Goal: Find specific page/section: Find specific page/section

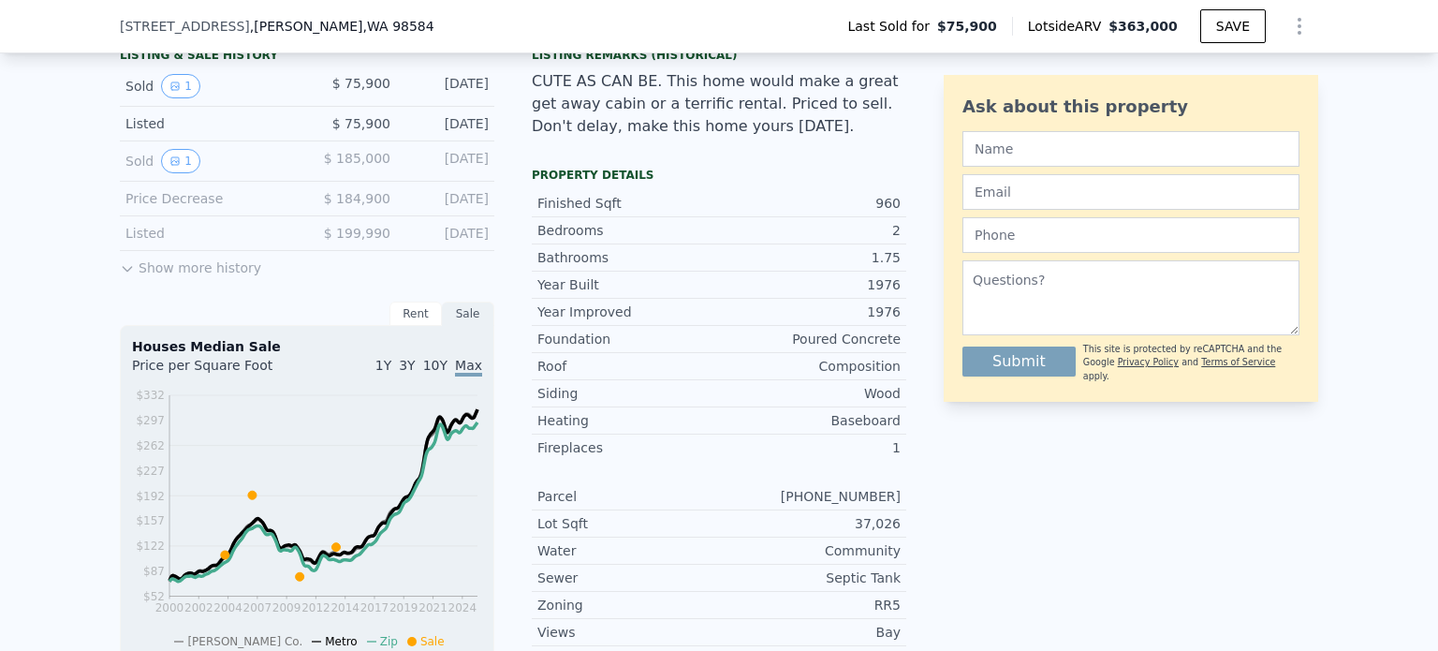
scroll to position [787, 0]
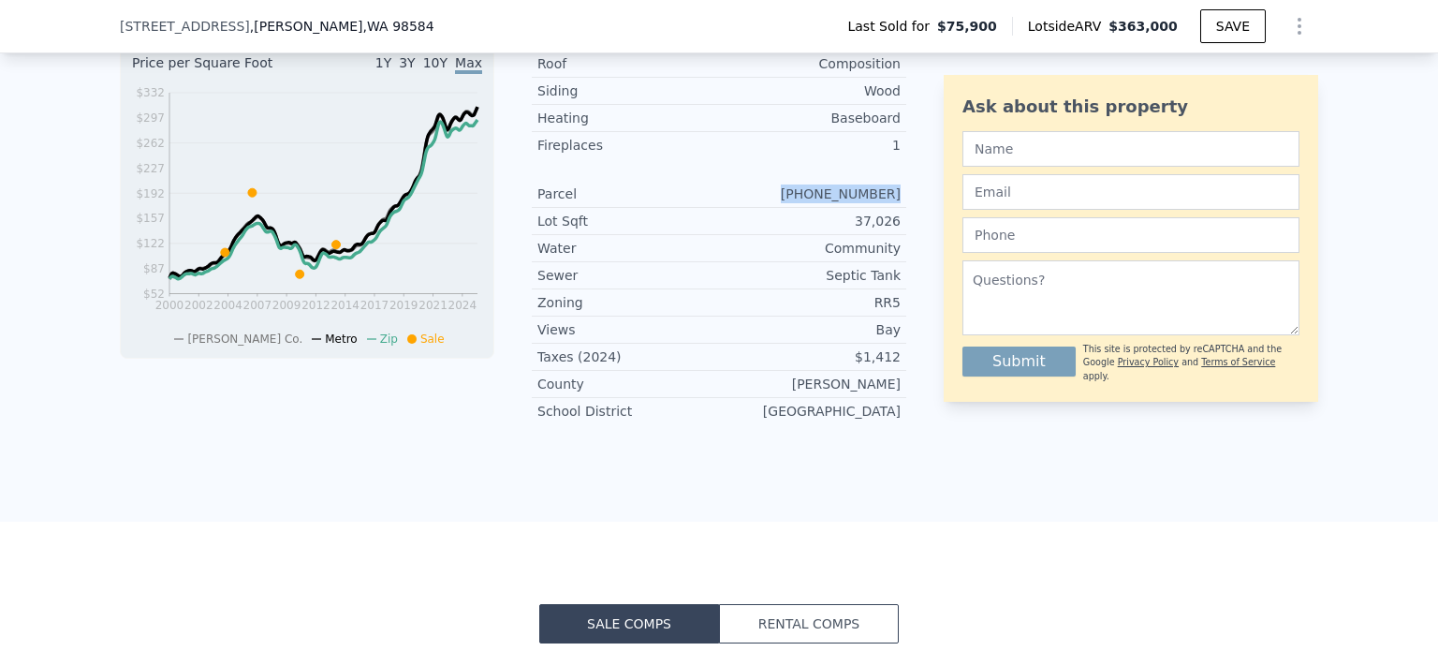
drag, startPoint x: 809, startPoint y: 205, endPoint x: 893, endPoint y: 208, distance: 84.3
click at [893, 208] on div "Parcel 32021-56-01031" at bounding box center [719, 194] width 374 height 27
copy div "32021-56-01031"
click at [1101, 167] on form "Submit This site is protected by reCAPTCHA and the Google Privacy Policy and Te…" at bounding box center [1130, 253] width 337 height 259
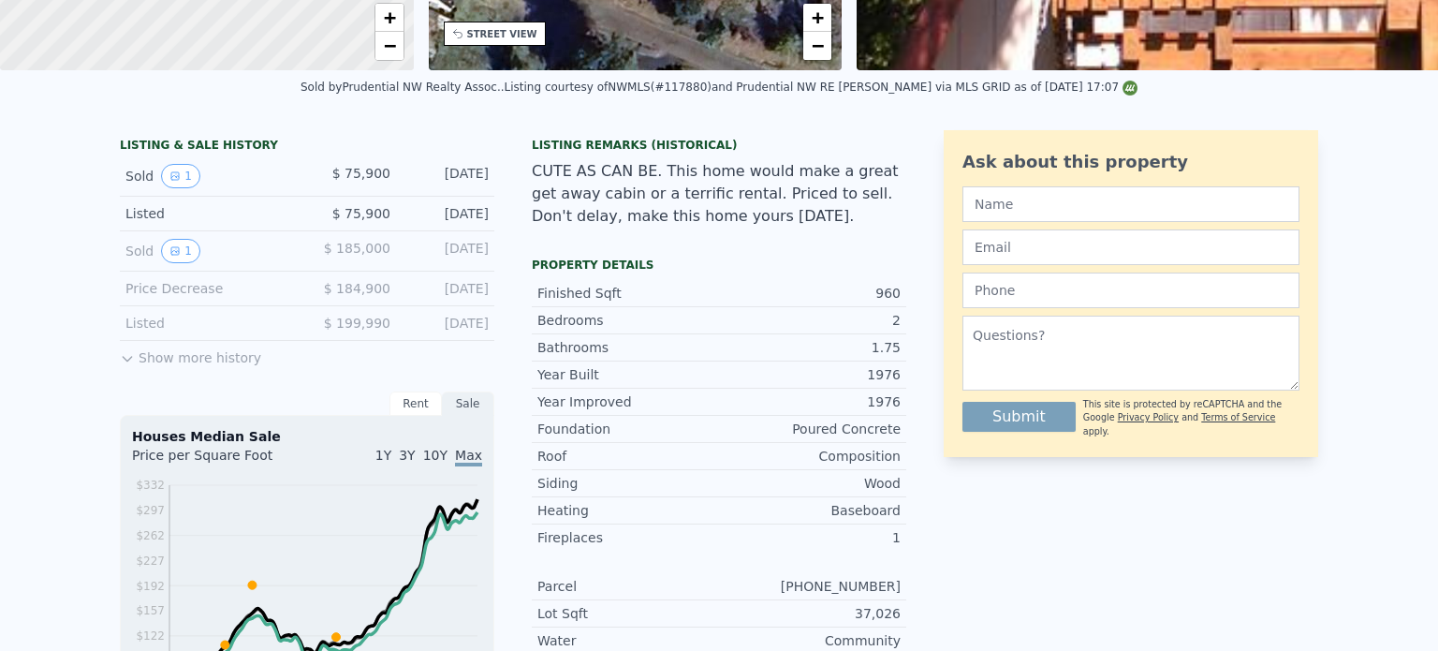
scroll to position [7, 0]
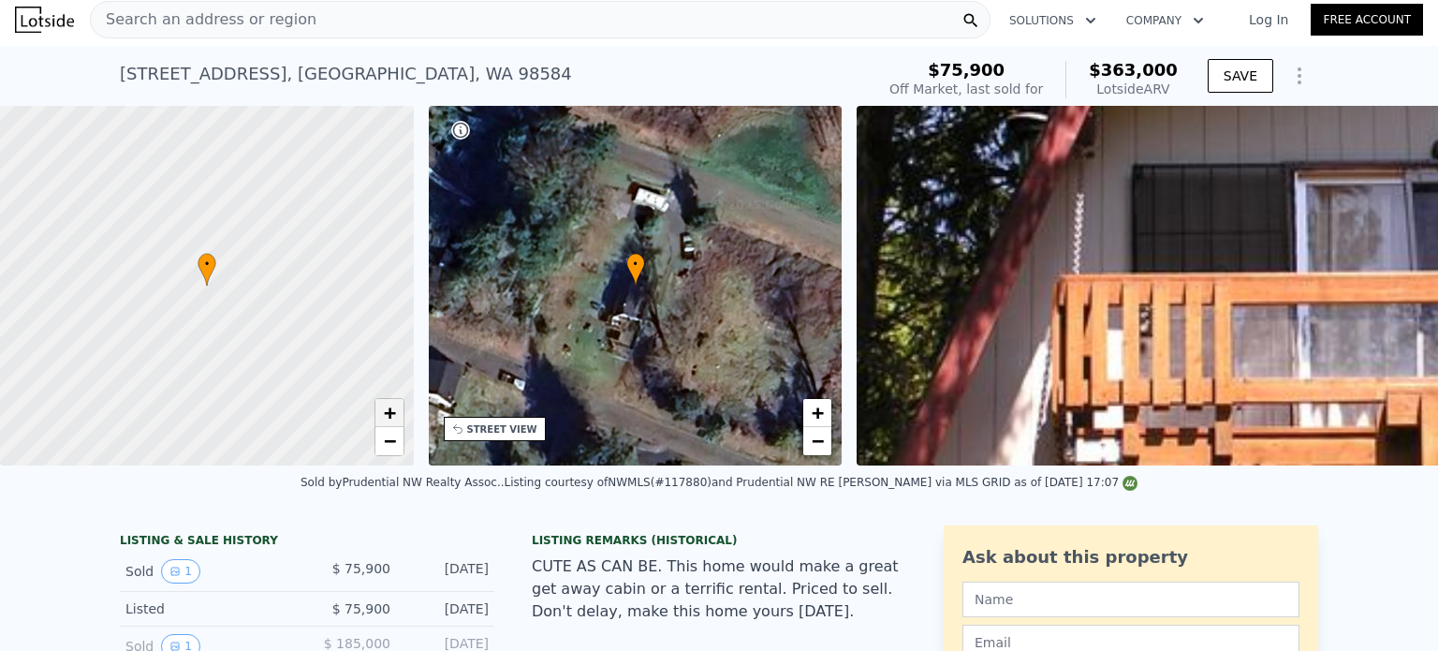
click at [390, 418] on span "+" at bounding box center [389, 412] width 12 height 23
drag, startPoint x: 294, startPoint y: 338, endPoint x: 186, endPoint y: 336, distance: 107.7
click at [186, 336] on div at bounding box center [211, 285] width 496 height 432
click at [390, 445] on span "−" at bounding box center [389, 440] width 12 height 23
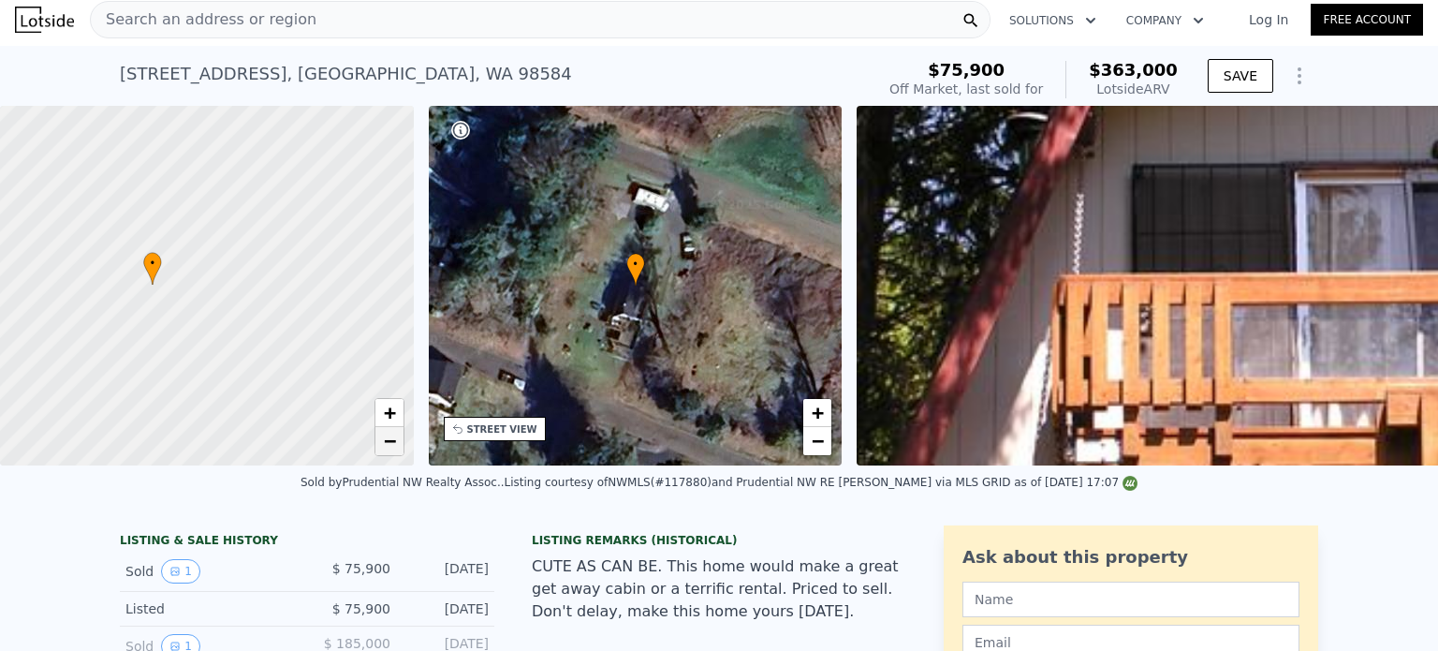
click at [390, 445] on span "−" at bounding box center [389, 440] width 12 height 23
drag, startPoint x: 330, startPoint y: 317, endPoint x: 252, endPoint y: 345, distance: 82.3
click at [252, 345] on div at bounding box center [207, 286] width 496 height 432
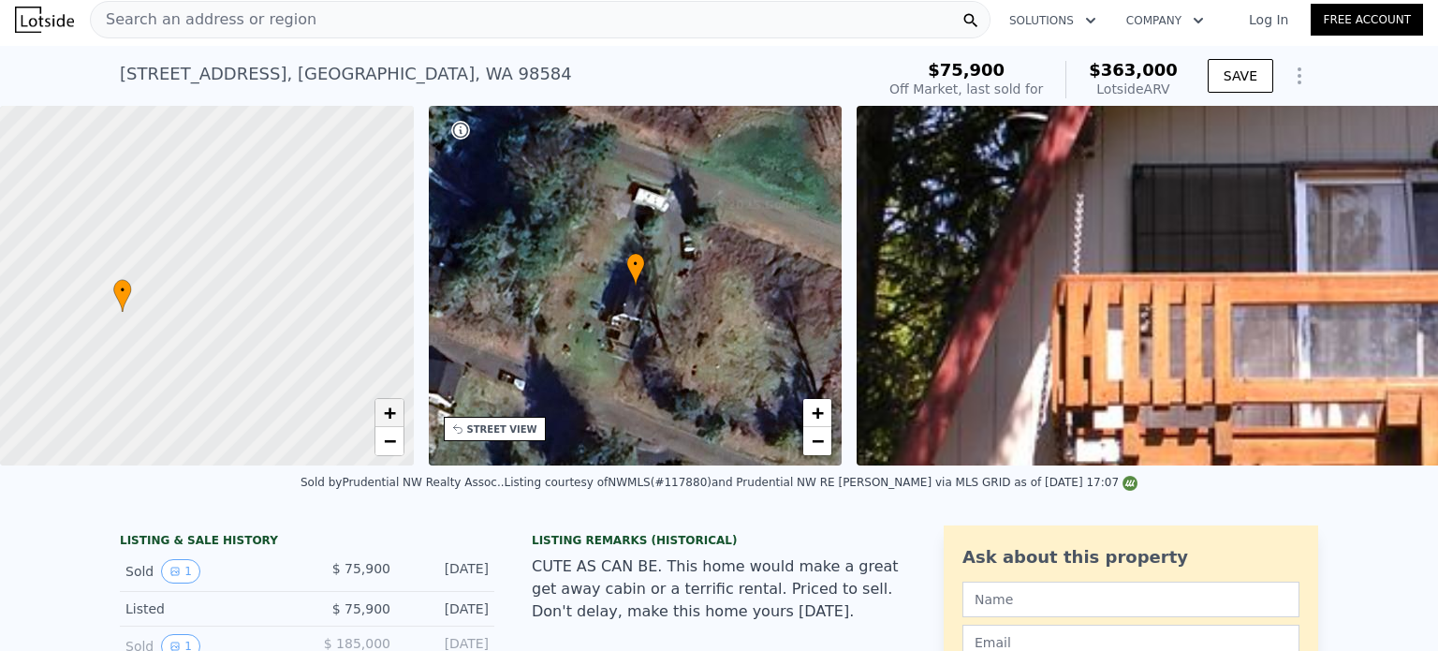
click at [387, 411] on span "+" at bounding box center [389, 412] width 12 height 23
drag, startPoint x: 195, startPoint y: 371, endPoint x: 234, endPoint y: 280, distance: 99.0
click at [234, 280] on div at bounding box center [207, 286] width 496 height 432
drag, startPoint x: 182, startPoint y: 399, endPoint x: 281, endPoint y: 357, distance: 107.8
click at [281, 357] on div at bounding box center [207, 286] width 496 height 432
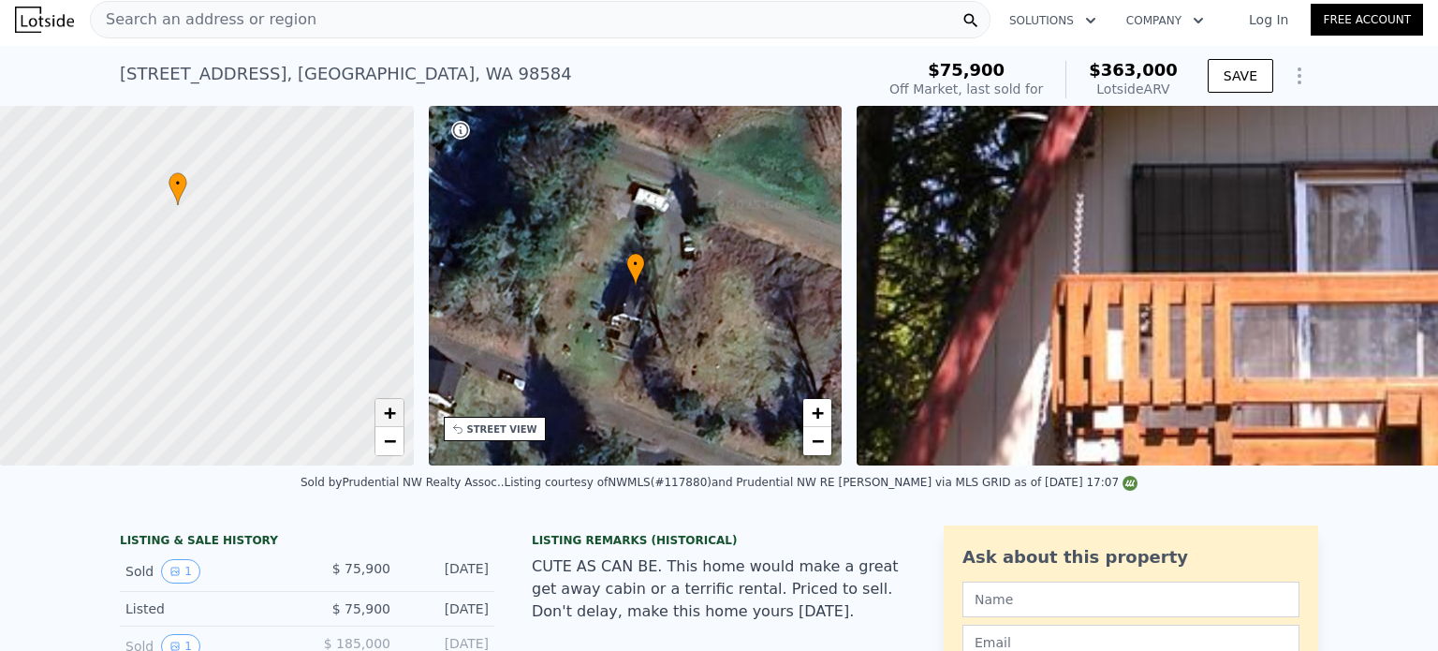
click at [393, 405] on span "+" at bounding box center [389, 412] width 12 height 23
drag, startPoint x: 311, startPoint y: 226, endPoint x: 277, endPoint y: 336, distance: 115.5
click at [277, 336] on div at bounding box center [207, 286] width 496 height 432
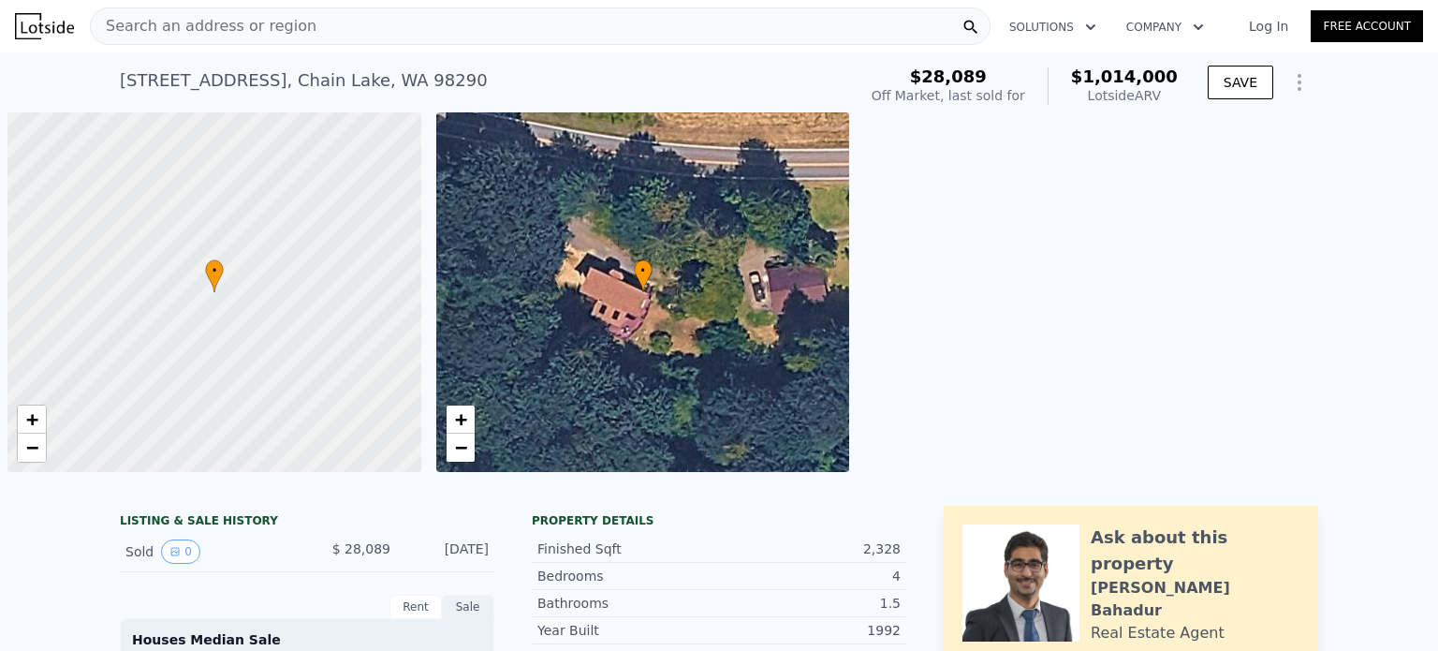
scroll to position [0, 7]
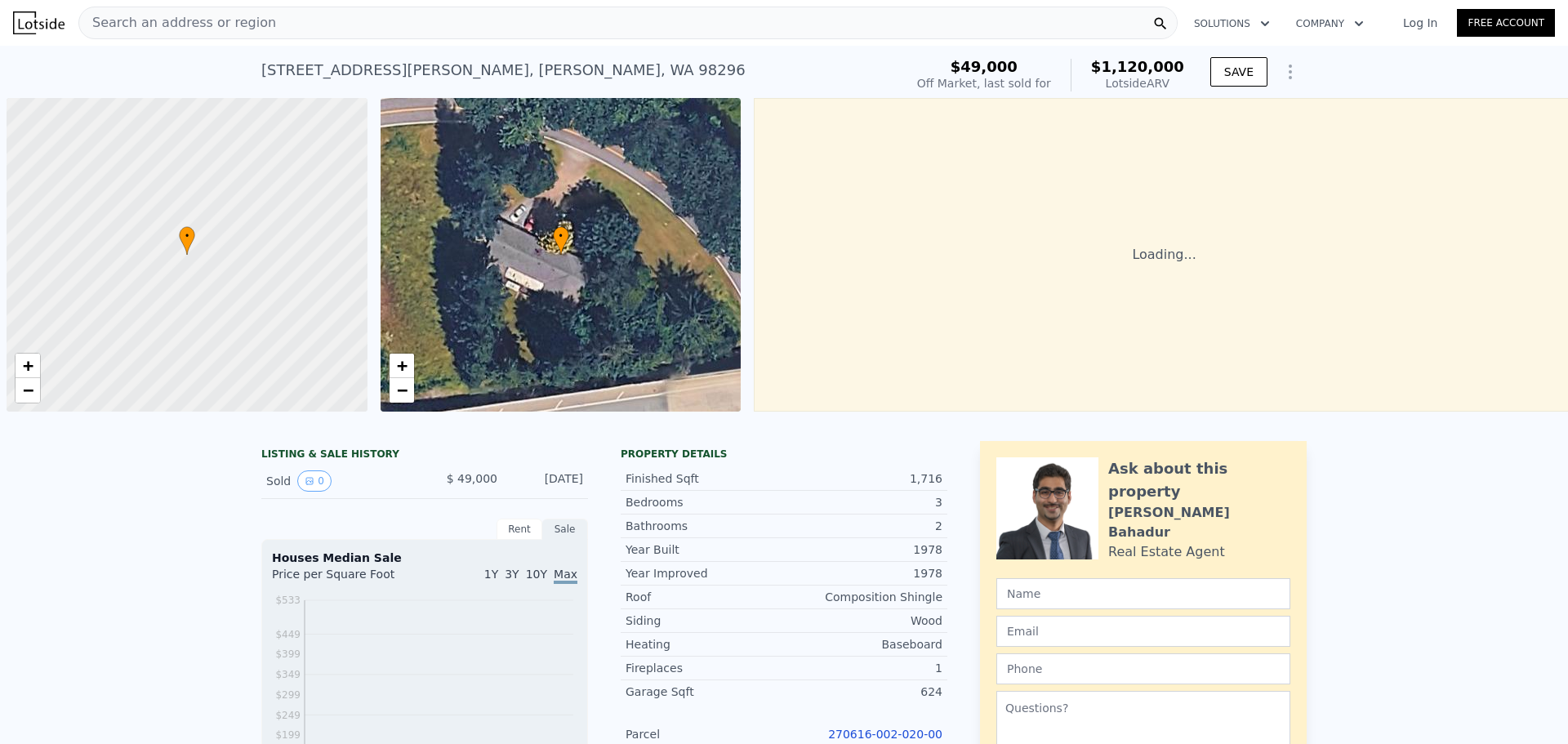
scroll to position [0, 6]
